Goal: Check status: Check status

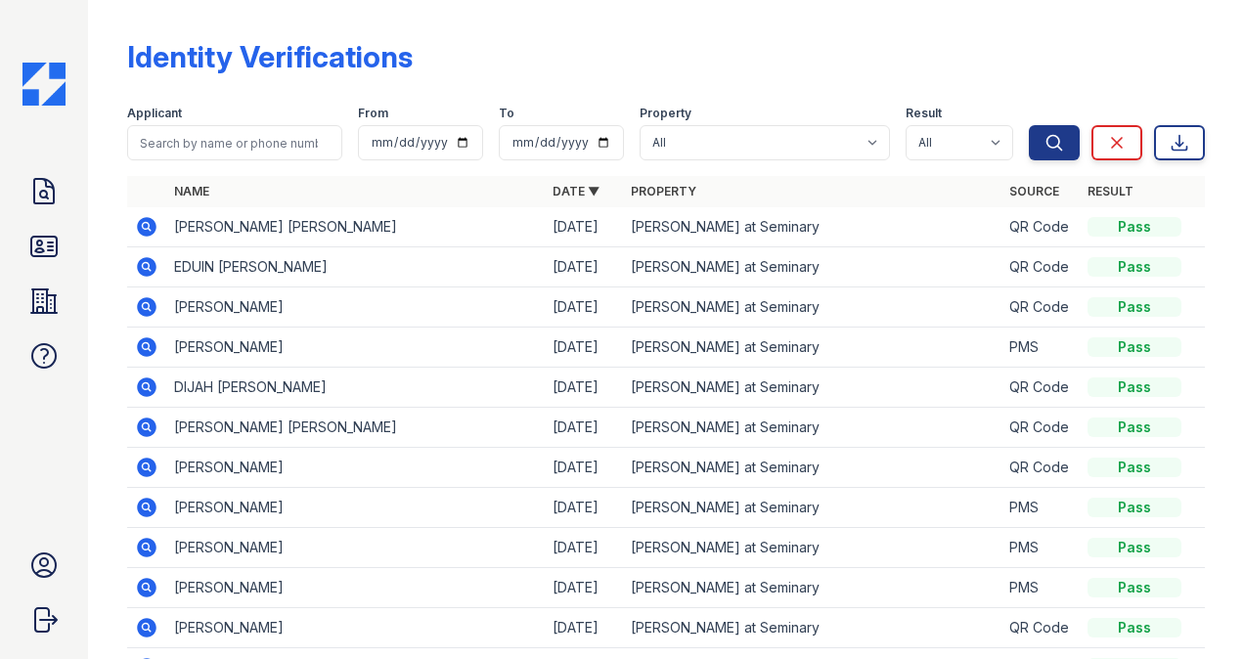
click at [21, 245] on link "ID Verifications" at bounding box center [44, 246] width 47 height 47
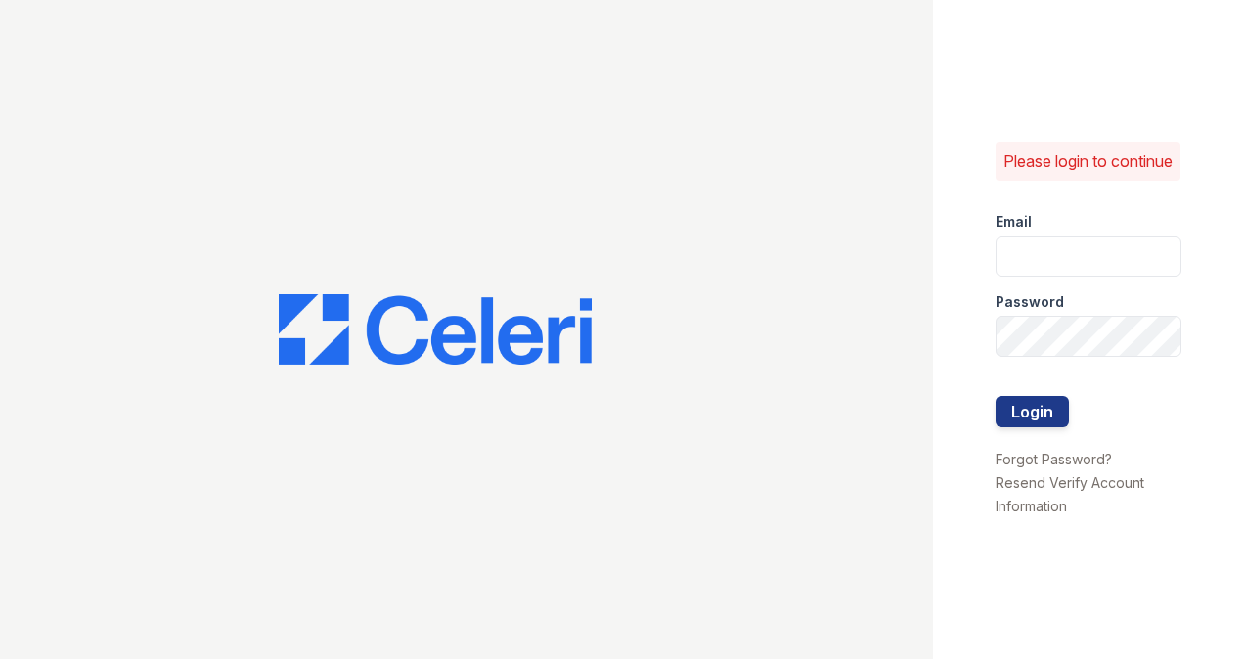
type input "[PERSON_NAME][DOMAIN_NAME][EMAIL_ADDRESS][DOMAIN_NAME]"
click at [1027, 417] on button "Login" at bounding box center [1031, 411] width 73 height 31
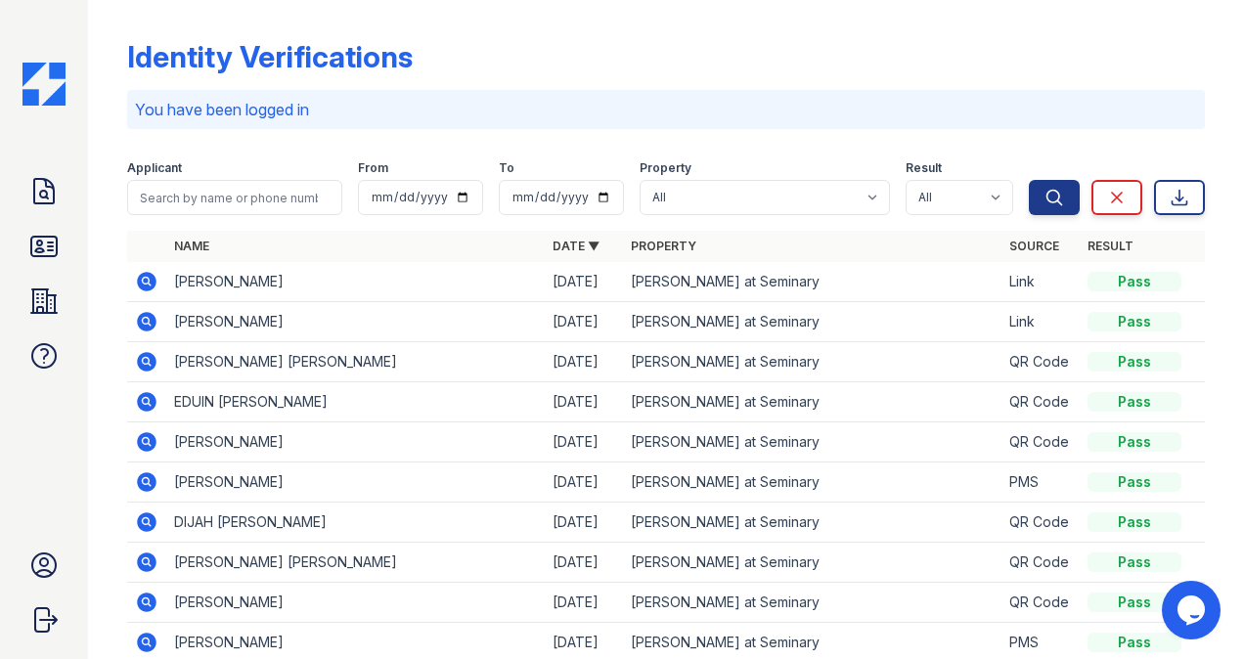
click at [152, 322] on icon at bounding box center [147, 322] width 20 height 20
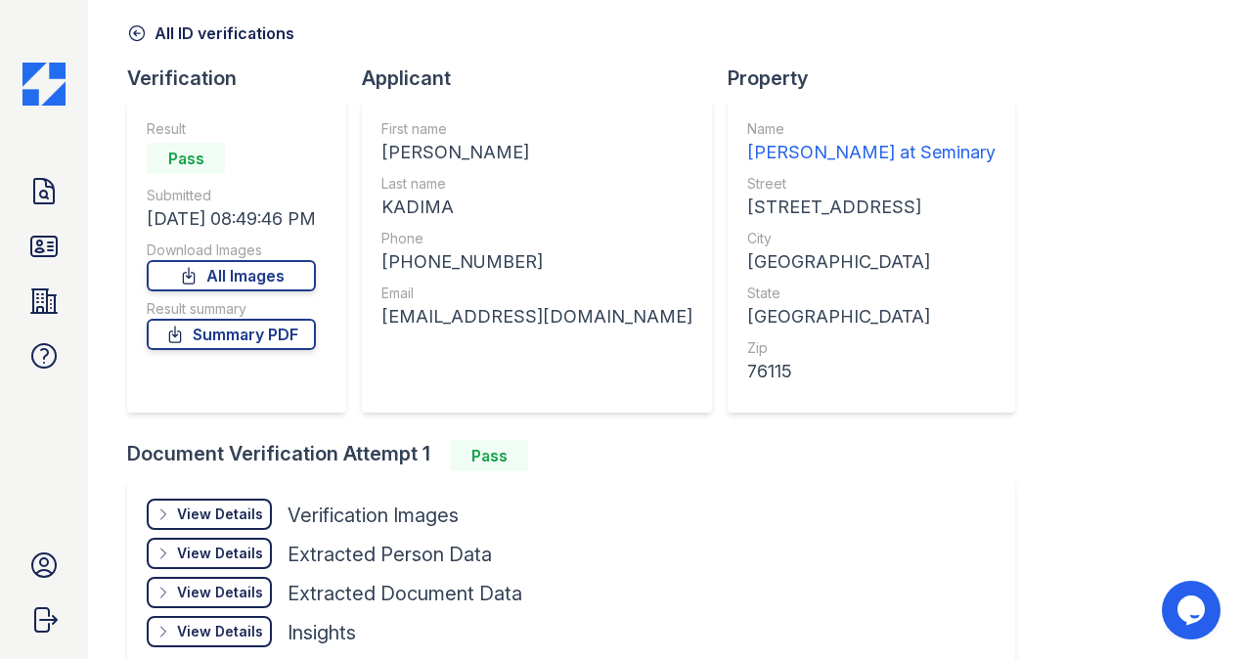
scroll to position [190, 0]
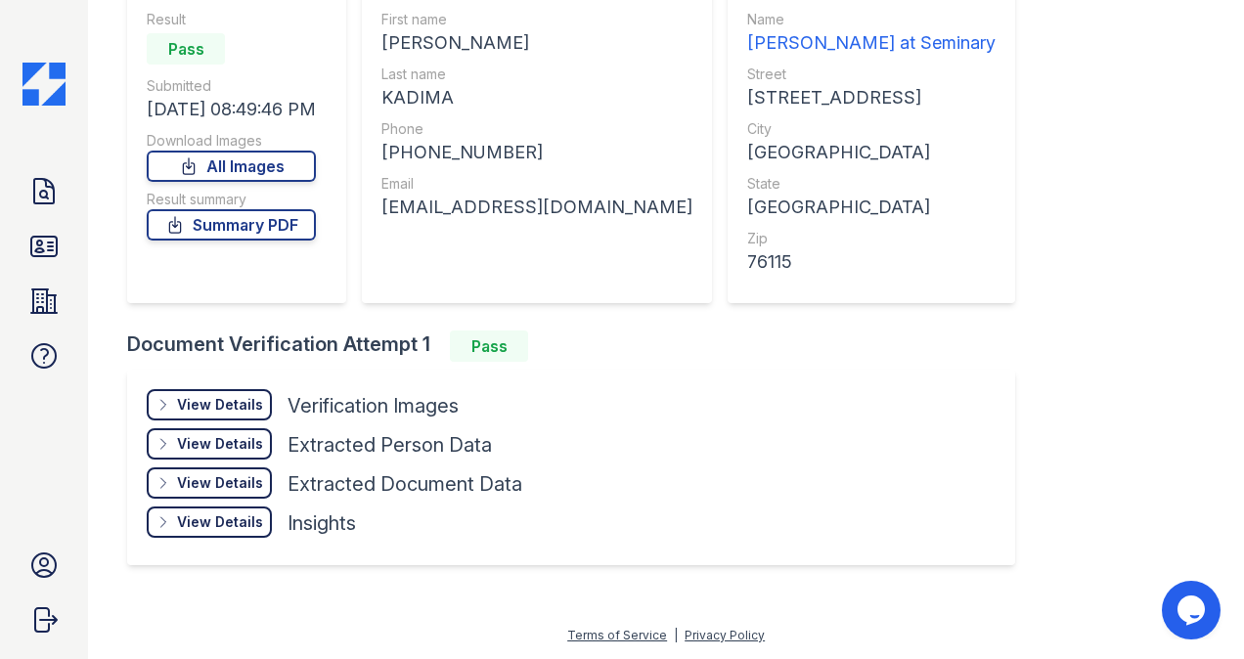
click at [227, 409] on div "View Details" at bounding box center [220, 405] width 86 height 20
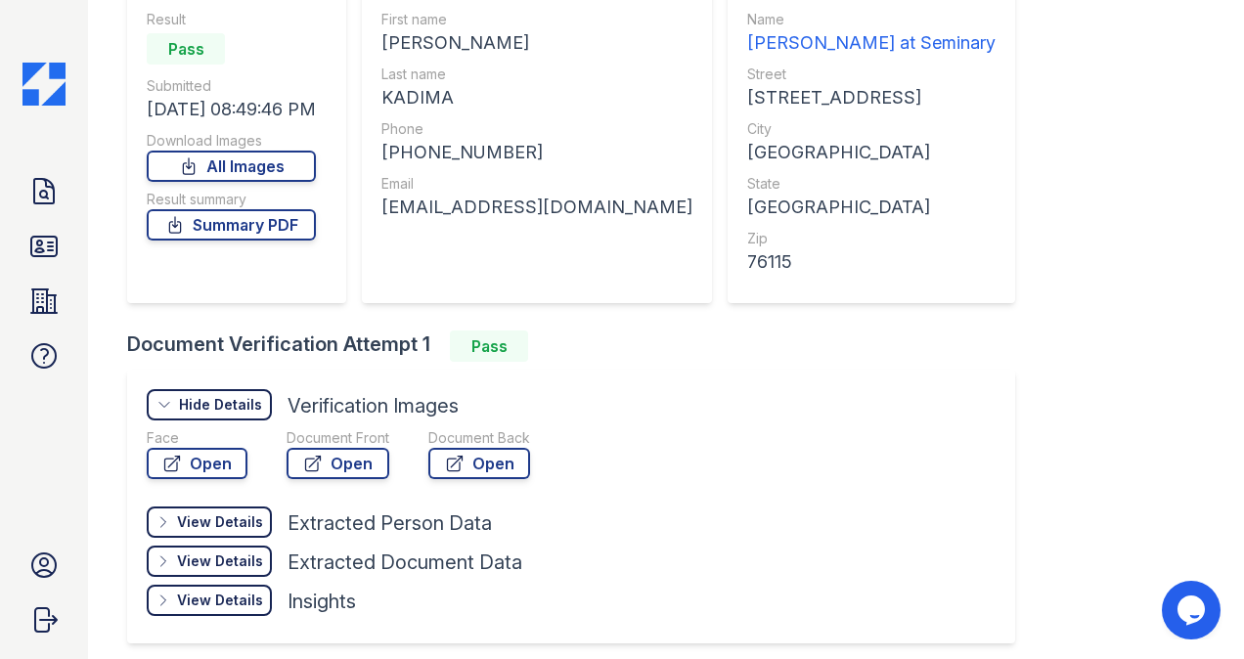
click at [319, 458] on icon at bounding box center [313, 464] width 15 height 15
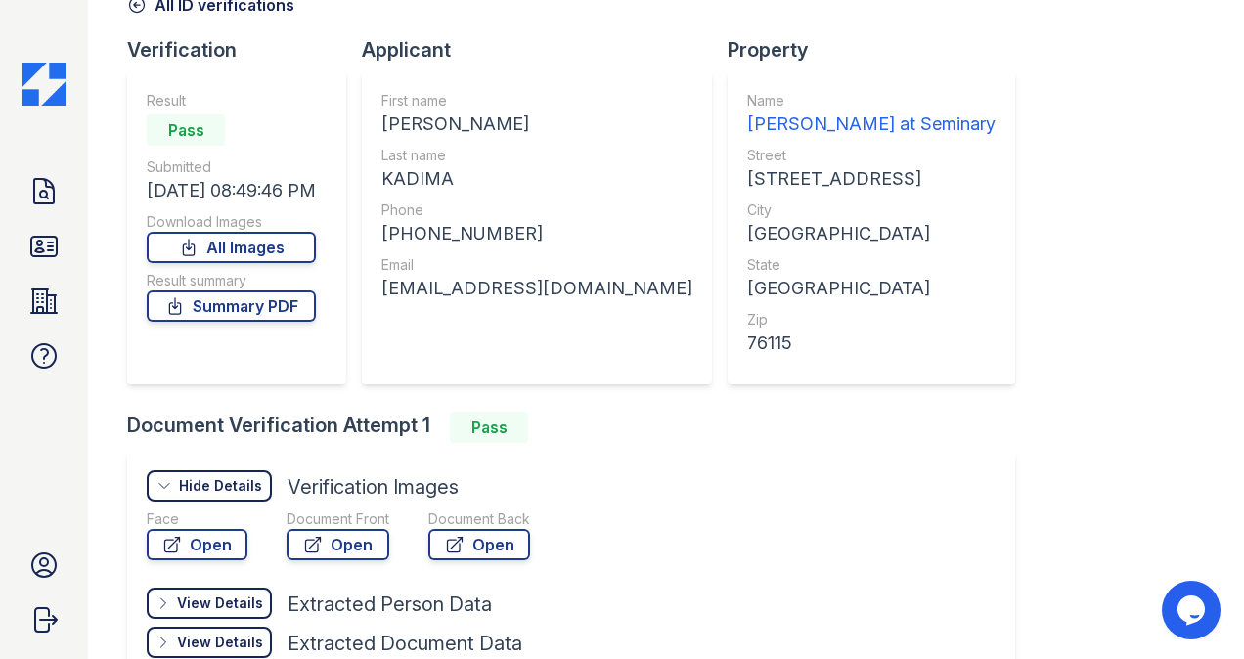
scroll to position [0, 0]
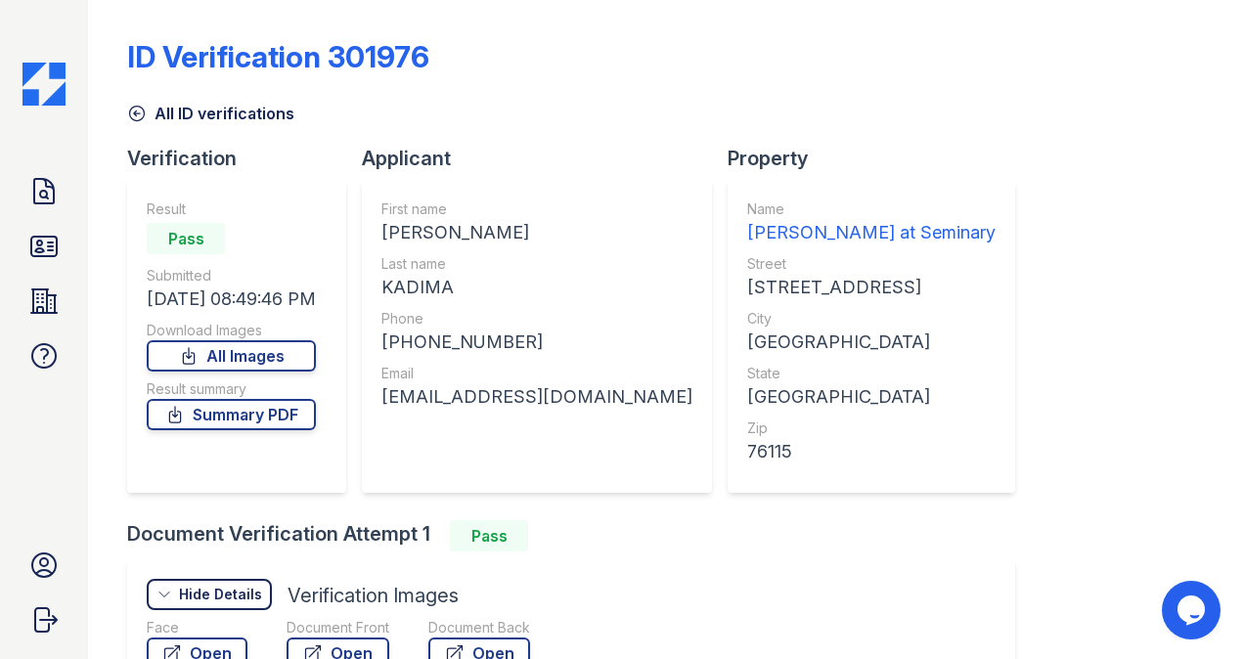
click at [44, 248] on icon at bounding box center [43, 246] width 31 height 31
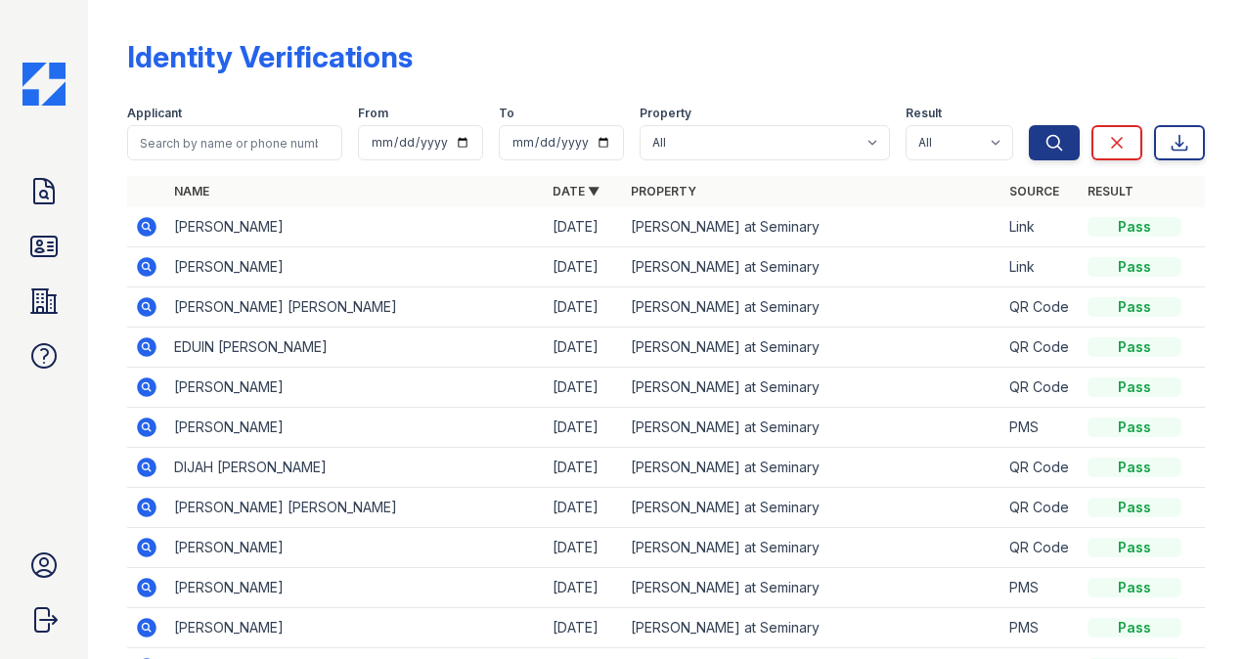
drag, startPoint x: 51, startPoint y: 190, endPoint x: 408, endPoint y: 250, distance: 362.0
click at [51, 190] on icon at bounding box center [43, 191] width 31 height 31
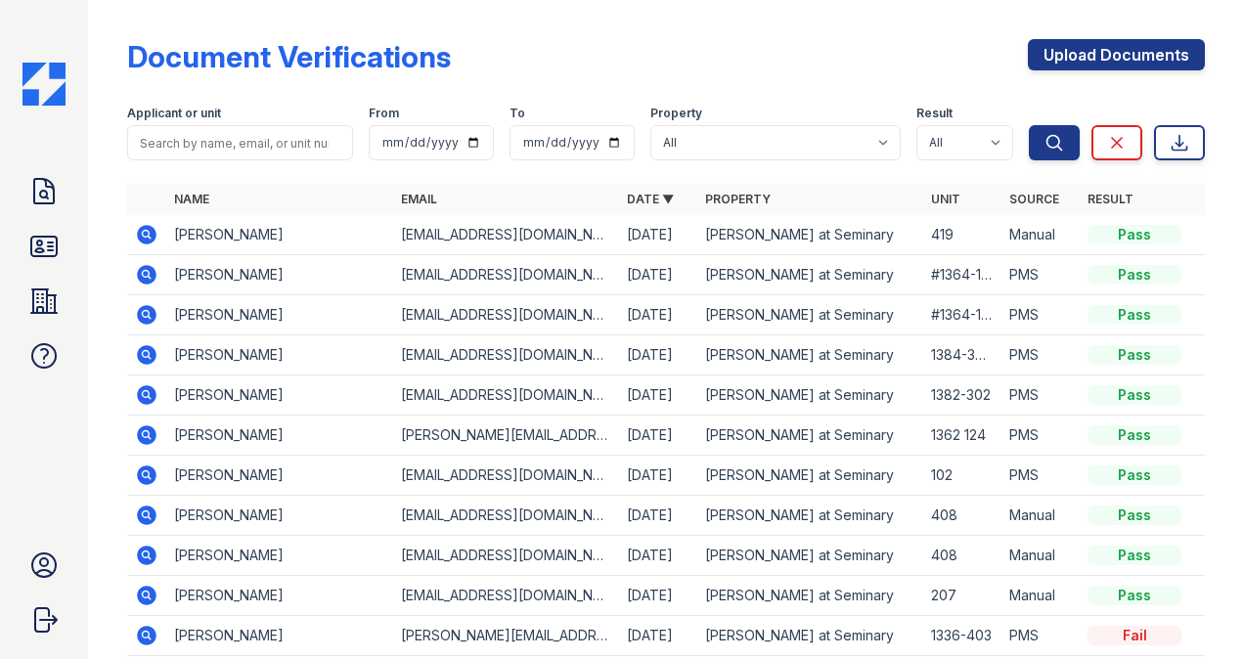
click at [148, 272] on icon at bounding box center [145, 273] width 5 height 5
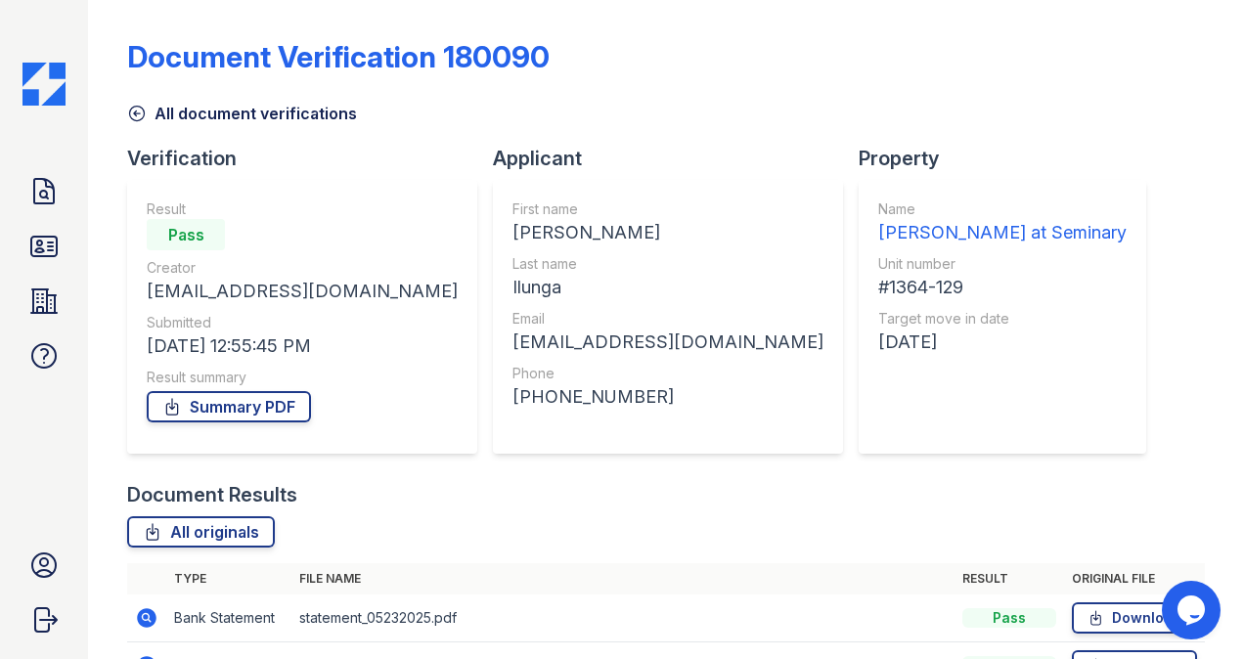
click at [51, 189] on icon at bounding box center [43, 191] width 31 height 31
